Goal: Transaction & Acquisition: Download file/media

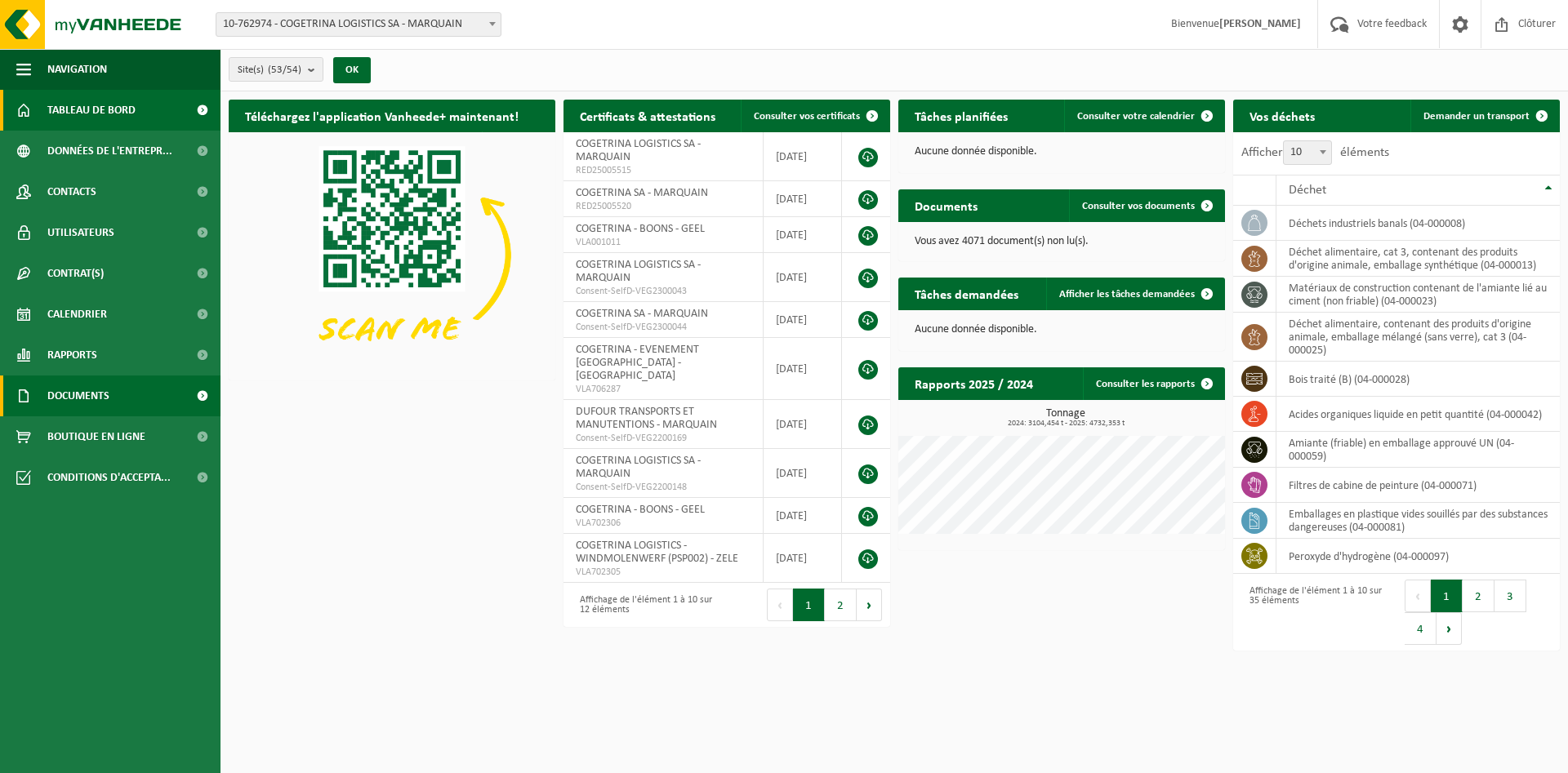
click at [74, 394] on span "Documents" at bounding box center [78, 395] width 62 height 41
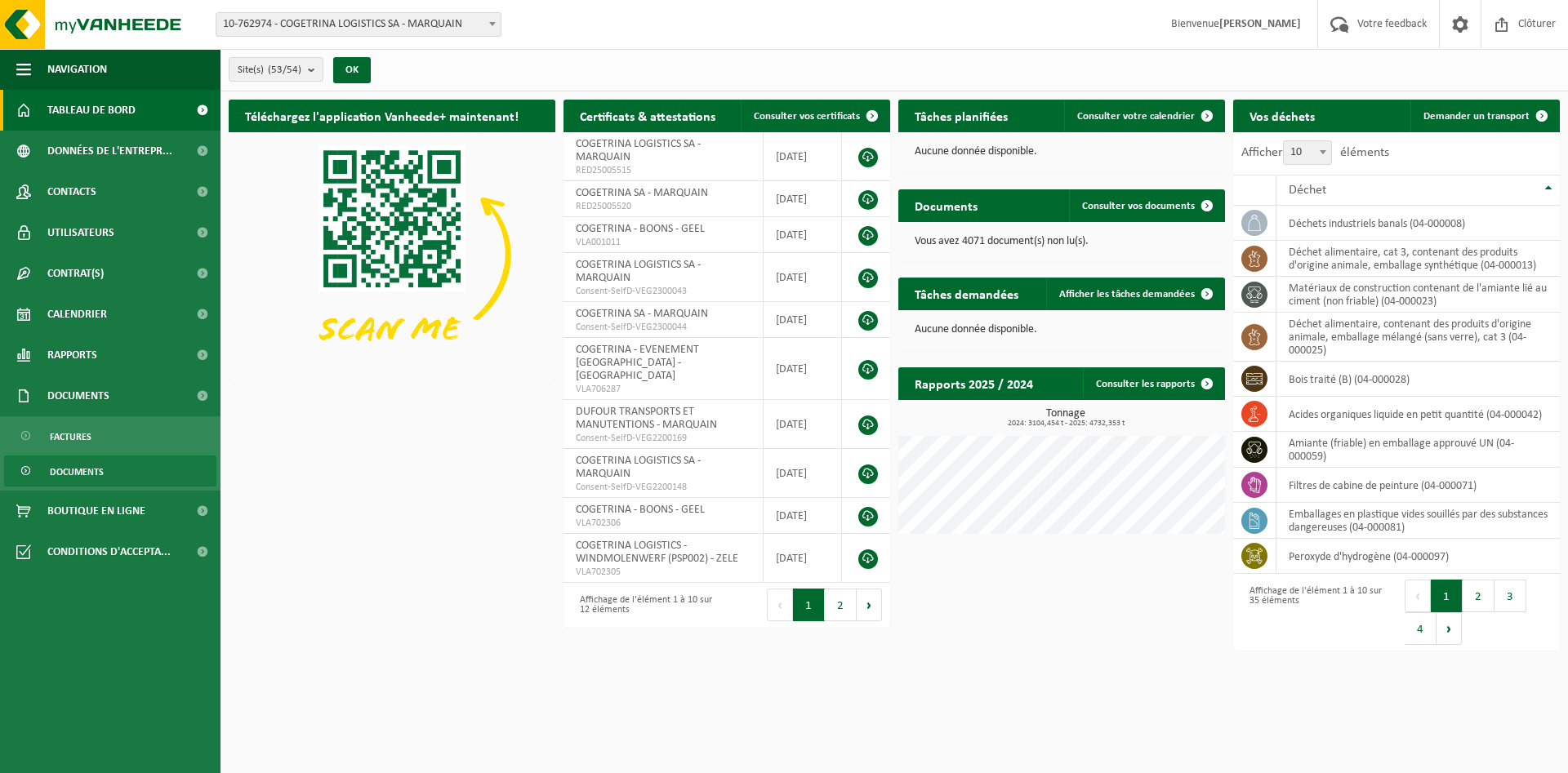
click at [125, 471] on link "Documents" at bounding box center [110, 471] width 212 height 31
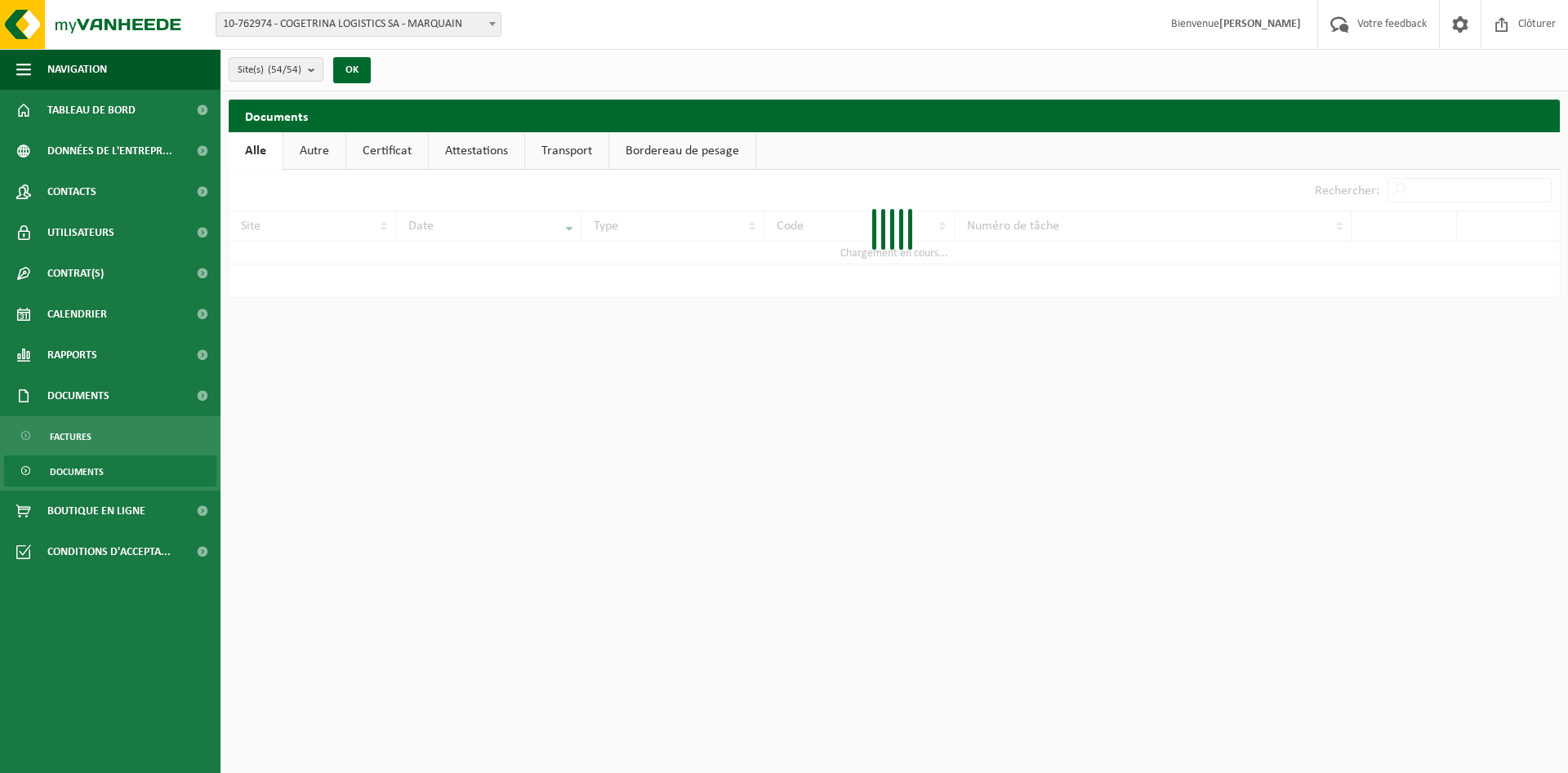
click at [678, 142] on link "Bordereau de pesage" at bounding box center [682, 152] width 146 height 38
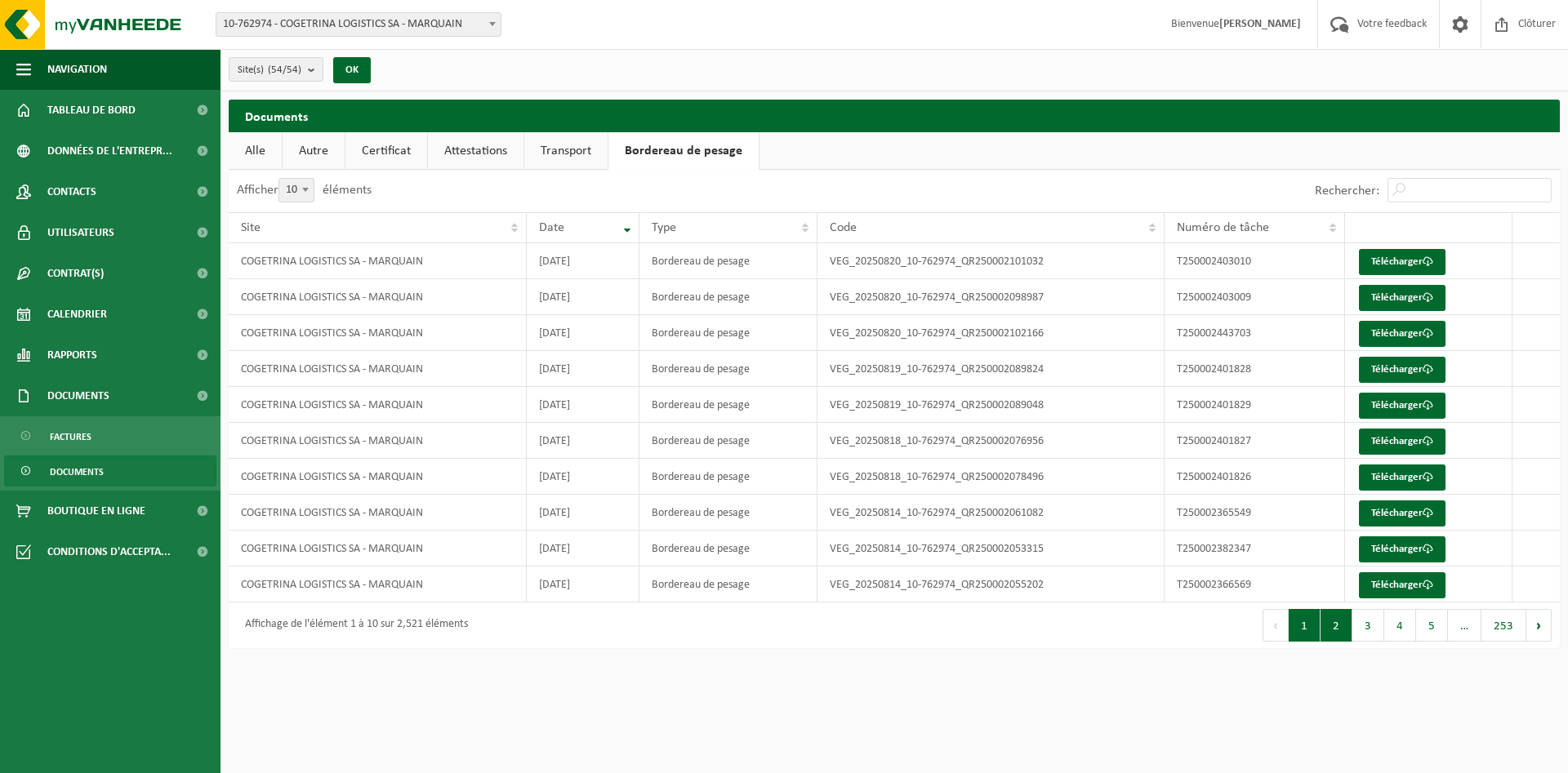
click at [1339, 627] on button "2" at bounding box center [1335, 625] width 32 height 32
click at [1363, 626] on button "3" at bounding box center [1368, 625] width 32 height 32
click at [1415, 254] on link "Télécharger" at bounding box center [1402, 262] width 87 height 26
click at [1397, 294] on link "Télécharger" at bounding box center [1402, 298] width 87 height 26
click at [1389, 328] on link "Télécharger" at bounding box center [1402, 334] width 87 height 26
